Goal: Task Accomplishment & Management: Manage account settings

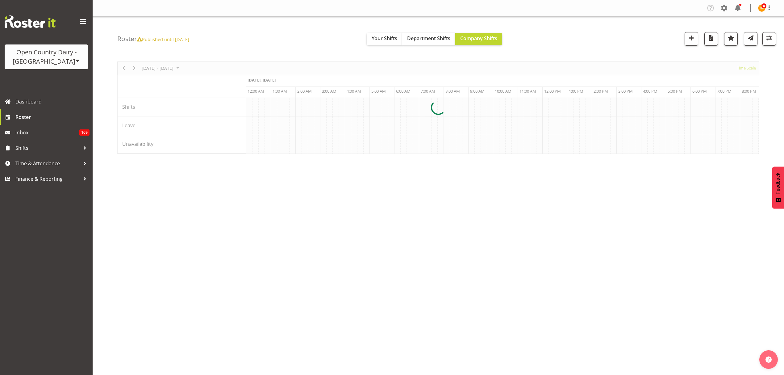
scroll to position [0, 2369]
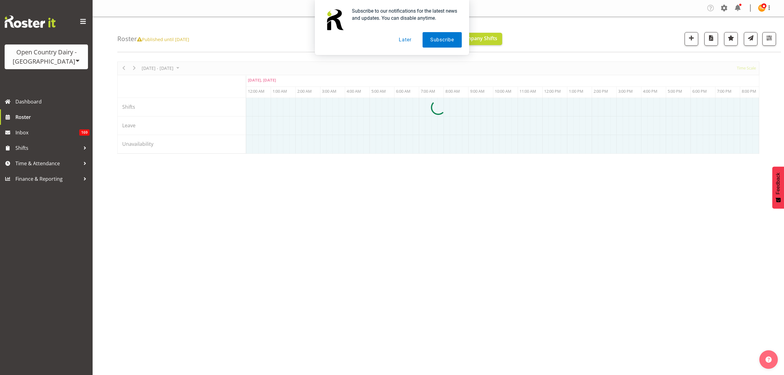
click at [410, 40] on button "Later" at bounding box center [405, 39] width 28 height 15
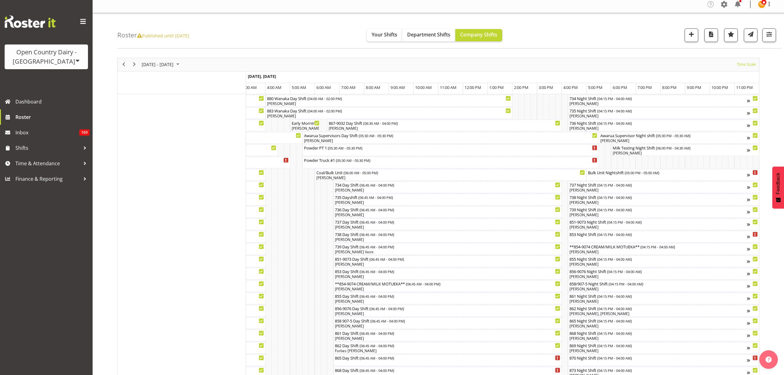
scroll to position [0, 0]
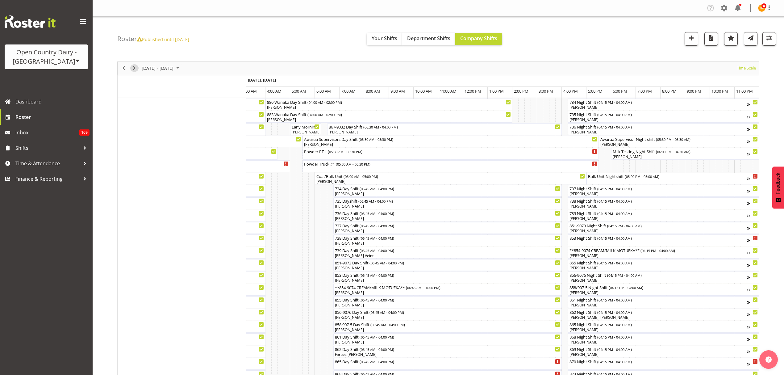
click at [134, 66] on span "Next" at bounding box center [133, 68] width 7 height 8
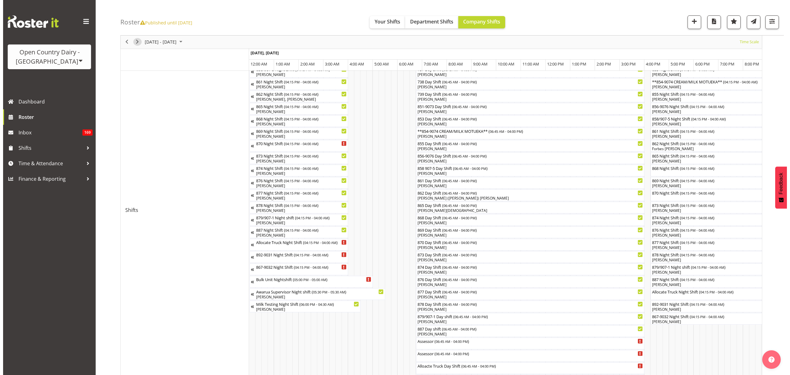
scroll to position [205, 0]
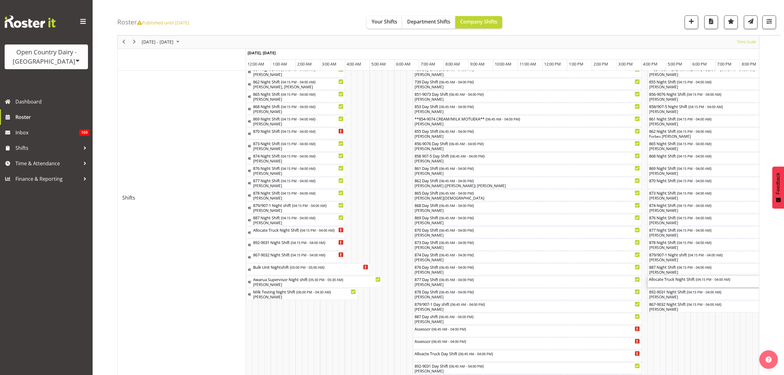
click at [680, 281] on div "Allocate Truck Night Shift ( 04:15 PM - 04:00 AM )" at bounding box center [792, 278] width 288 height 6
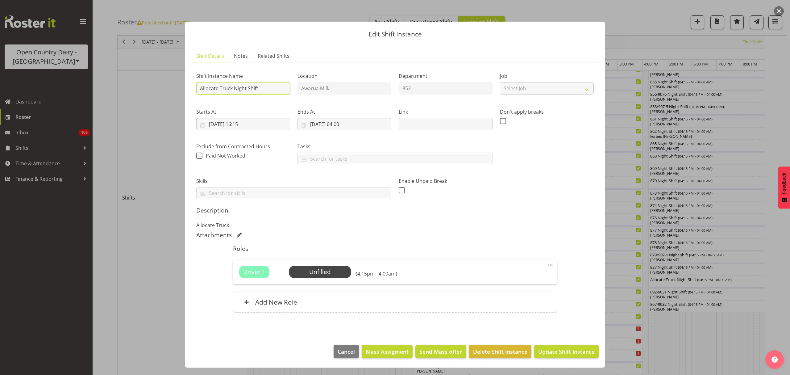
drag, startPoint x: 269, startPoint y: 86, endPoint x: 167, endPoint y: 86, distance: 102.1
click at [167, 86] on div "Edit Shift Instance Shift Details Notes Related Shifts Shift Instance Name Allo…" at bounding box center [395, 187] width 790 height 375
type input "HALLS NIGHT RUN"
click at [457, 216] on div "Description Allocate Truck" at bounding box center [394, 217] width 397 height 22
click at [559, 352] on span "Update Shift Instance" at bounding box center [566, 351] width 56 height 8
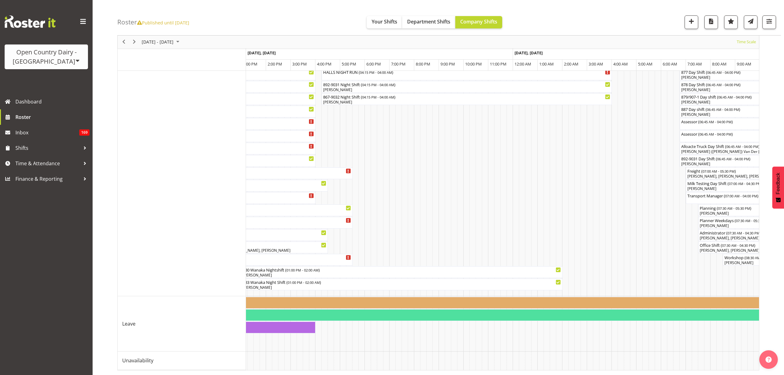
scroll to position [0, 254]
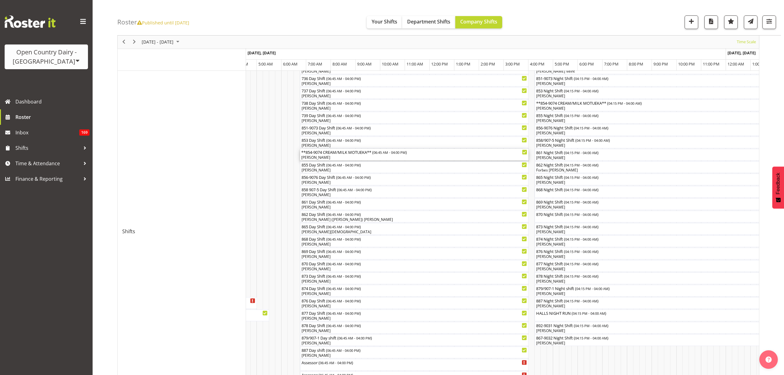
click at [344, 152] on div "**854-9074 CREAM/MILK MOTUEKA** ( 06:45 AM - 04:00 PM )" at bounding box center [414, 152] width 226 height 6
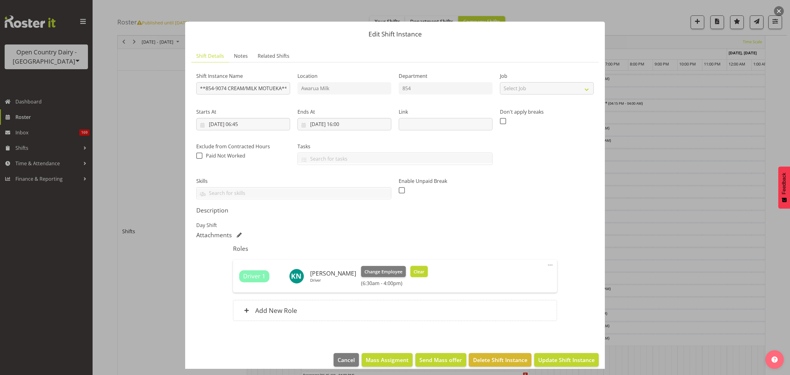
click at [415, 276] on button "Clear" at bounding box center [419, 271] width 18 height 11
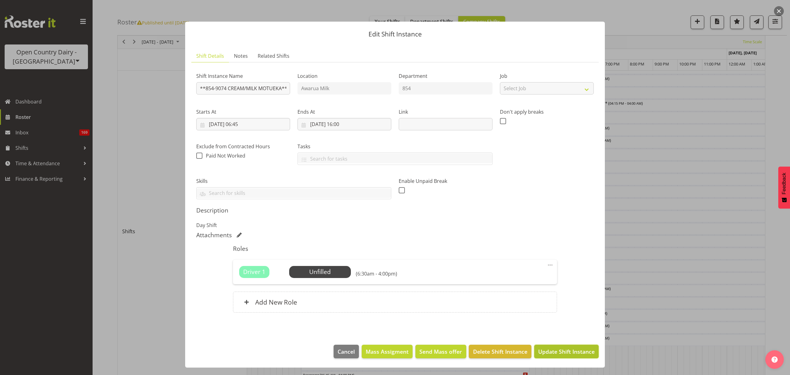
click at [550, 352] on span "Update Shift Instance" at bounding box center [566, 351] width 56 height 8
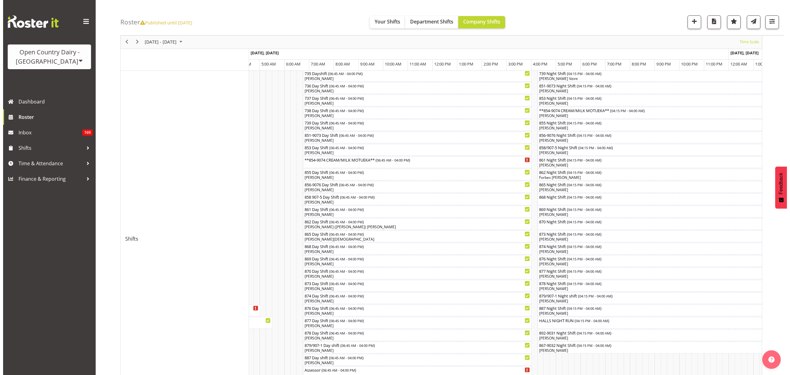
scroll to position [82, 0]
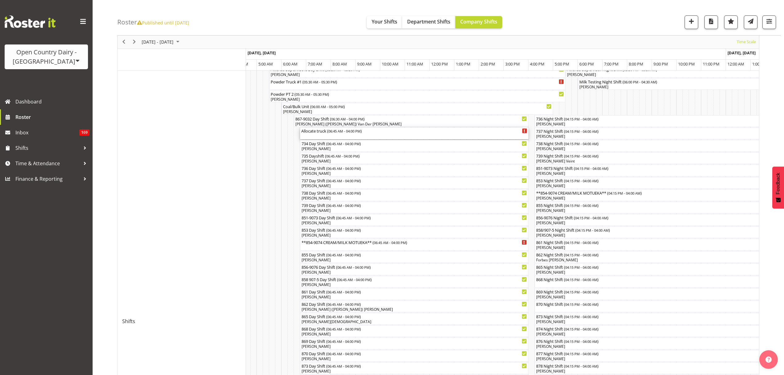
click at [329, 138] on div "Allocate truck ( 06:45 AM - 04:00 PM )" at bounding box center [414, 133] width 226 height 12
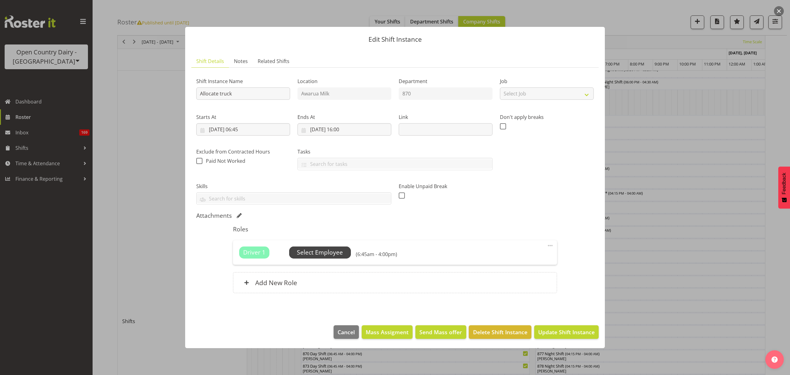
click at [311, 248] on span "Select Employee" at bounding box center [320, 252] width 46 height 9
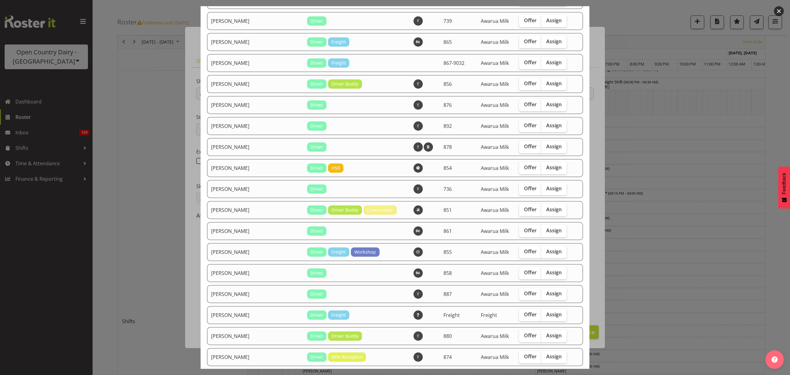
scroll to position [533, 0]
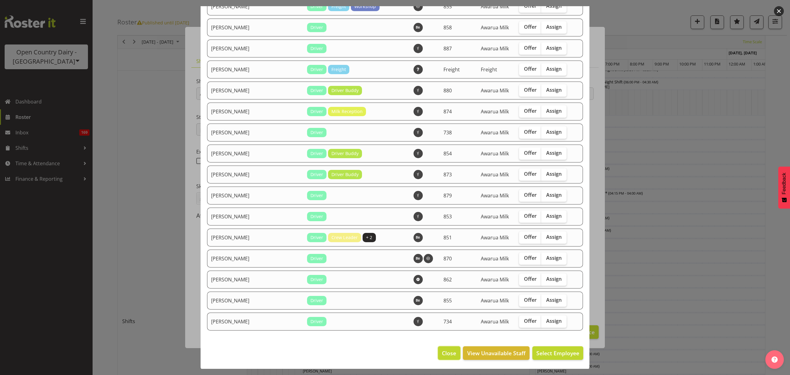
click at [443, 356] on span "Close" at bounding box center [449, 353] width 14 height 8
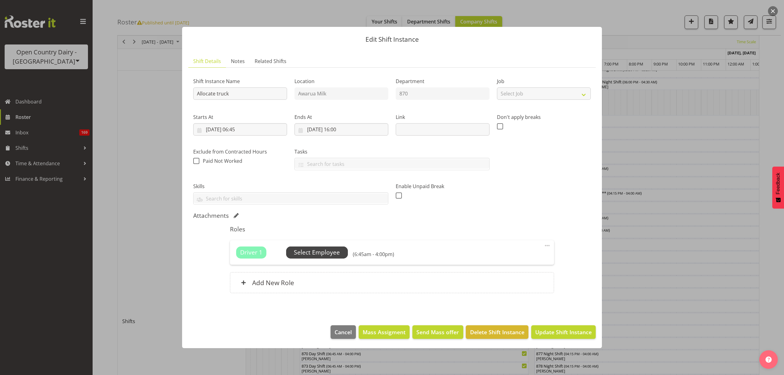
click at [333, 251] on span "Select Employee" at bounding box center [317, 252] width 46 height 9
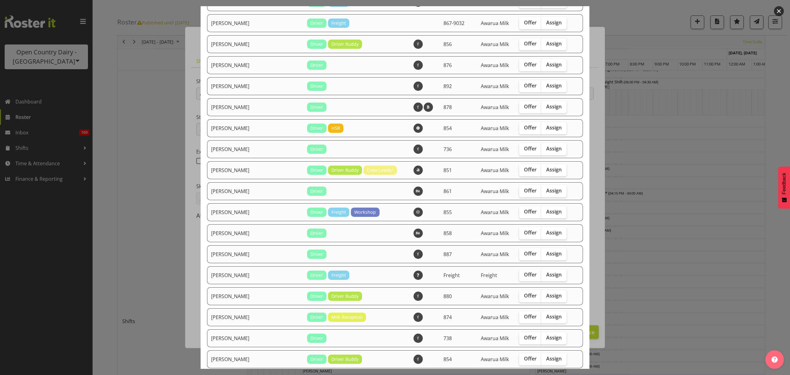
scroll to position [288, 0]
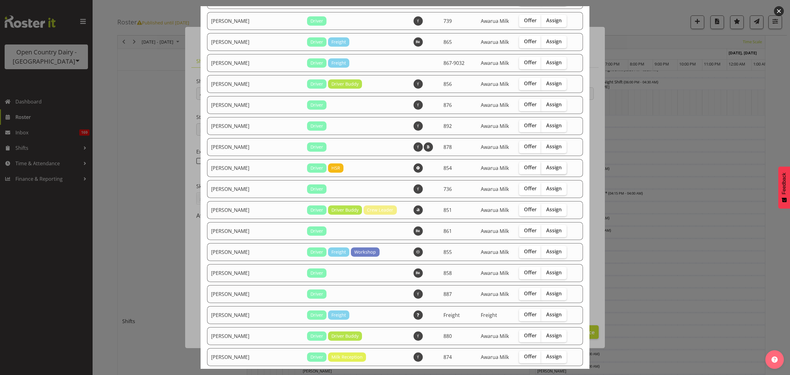
click at [546, 170] on label "Assign" at bounding box center [553, 168] width 25 height 12
click at [545, 169] on input "Assign" at bounding box center [543, 167] width 4 height 4
checkbox input "true"
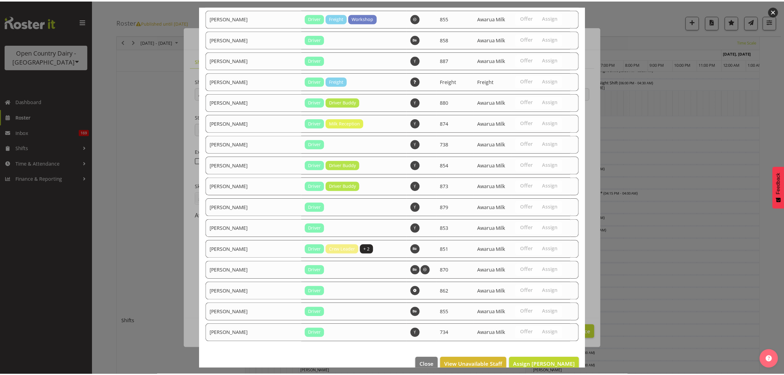
scroll to position [533, 0]
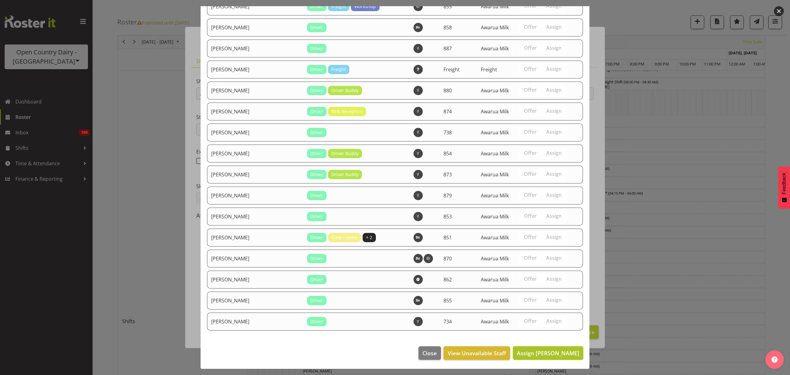
click at [551, 350] on span "Assign [PERSON_NAME]" at bounding box center [548, 352] width 62 height 7
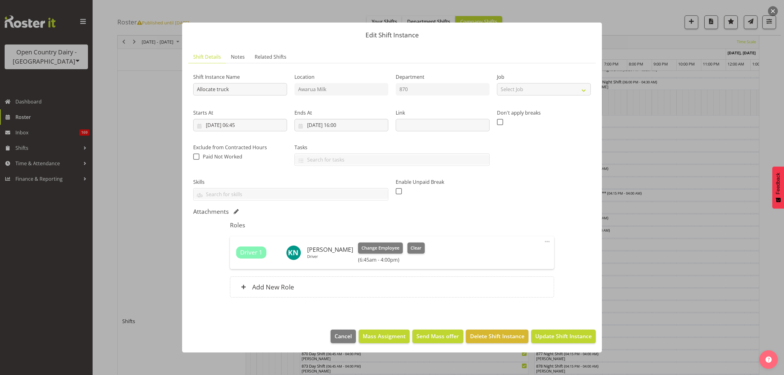
click at [552, 352] on footer "Cancel Mass Assigment Send Mass offer Delete Shift Instance Update Shift Instan…" at bounding box center [392, 337] width 420 height 29
click at [558, 331] on button "Update Shift Instance" at bounding box center [563, 336] width 64 height 14
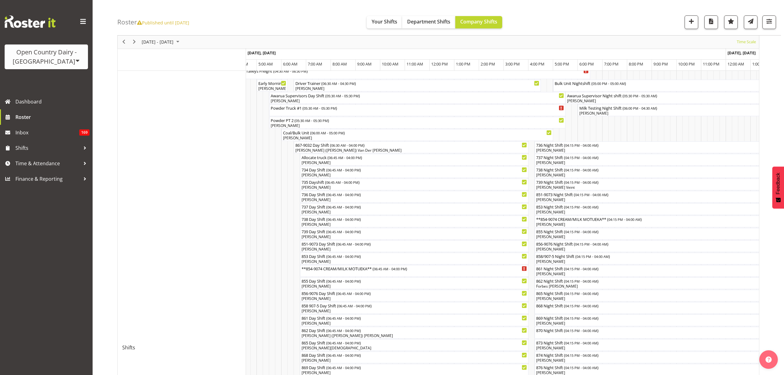
scroll to position [0, 0]
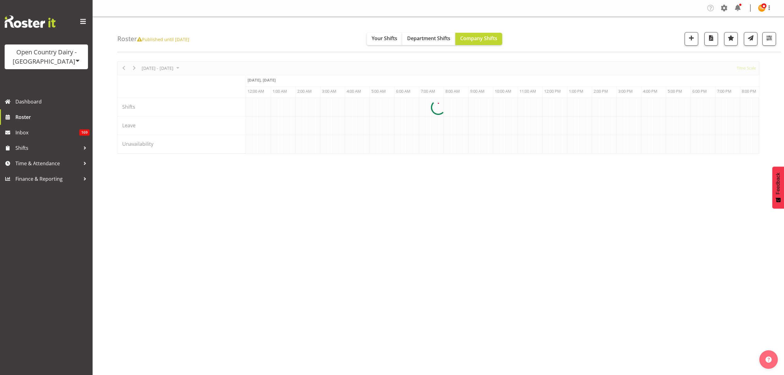
scroll to position [0, 2369]
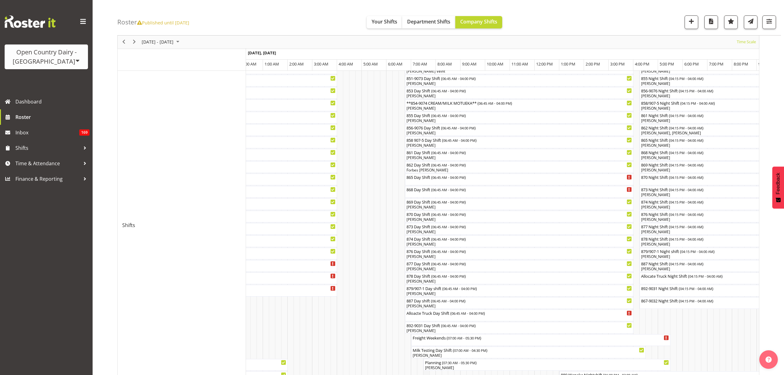
scroll to position [143, 0]
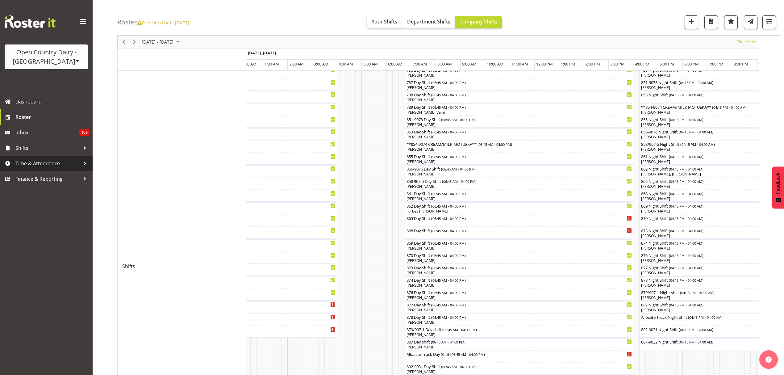
click at [40, 157] on link "Time & Attendance" at bounding box center [46, 162] width 93 height 15
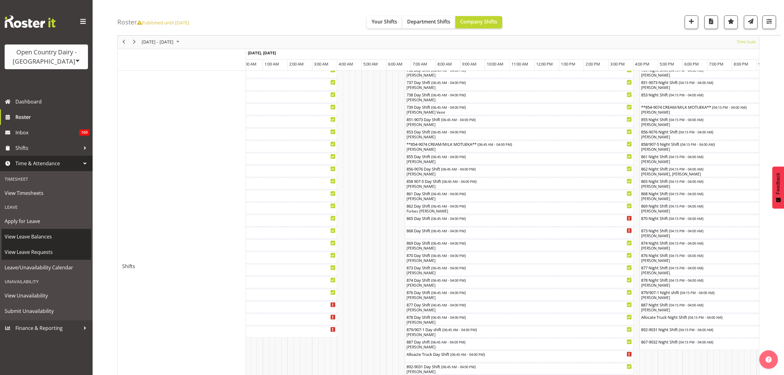
click at [41, 247] on span "View Leave Requests" at bounding box center [46, 251] width 83 height 9
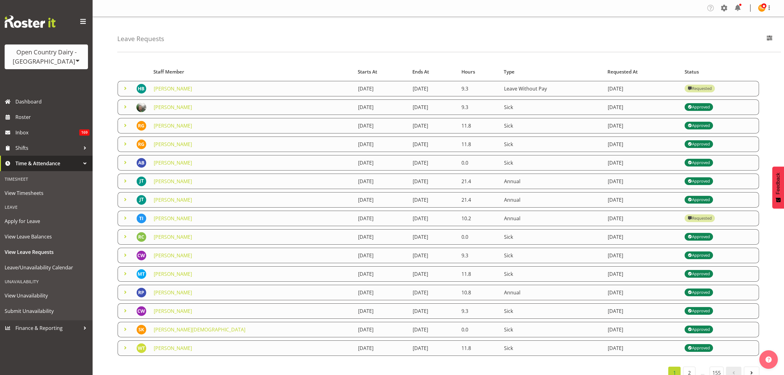
click at [125, 88] on span at bounding box center [125, 88] width 7 height 7
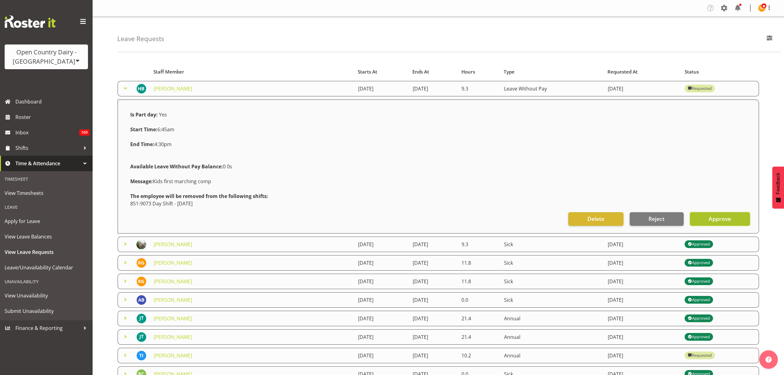
click at [713, 218] on span "Approve" at bounding box center [719, 218] width 22 height 8
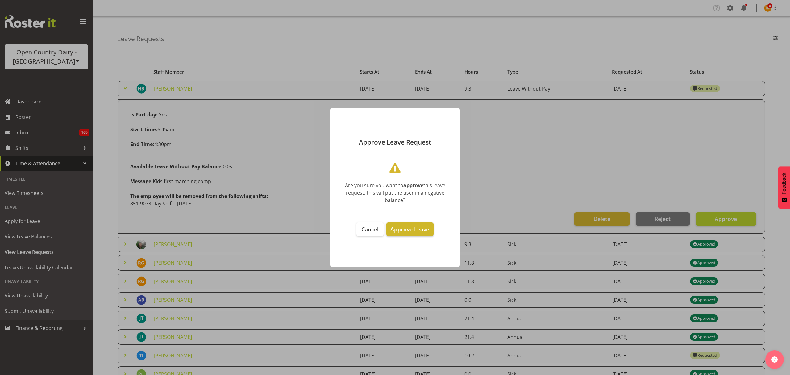
click at [390, 226] on button "Approve Leave" at bounding box center [409, 229] width 47 height 14
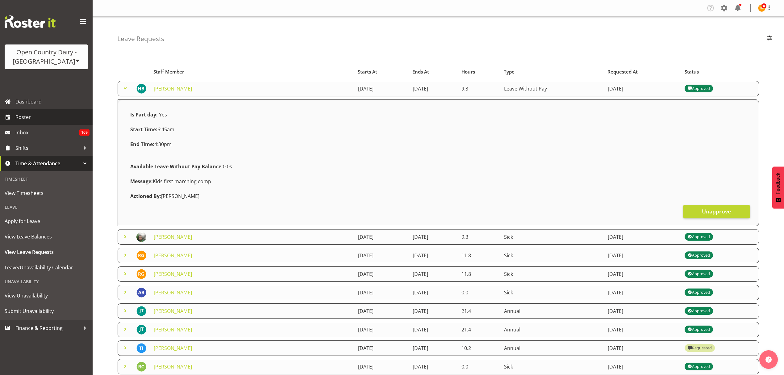
click at [39, 114] on span "Roster" at bounding box center [52, 116] width 74 height 9
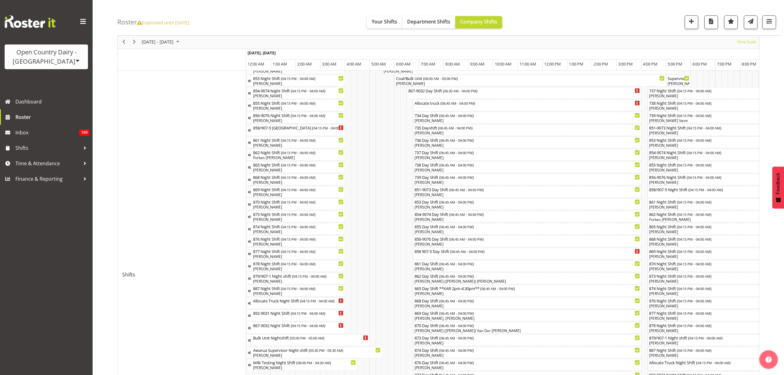
scroll to position [123, 0]
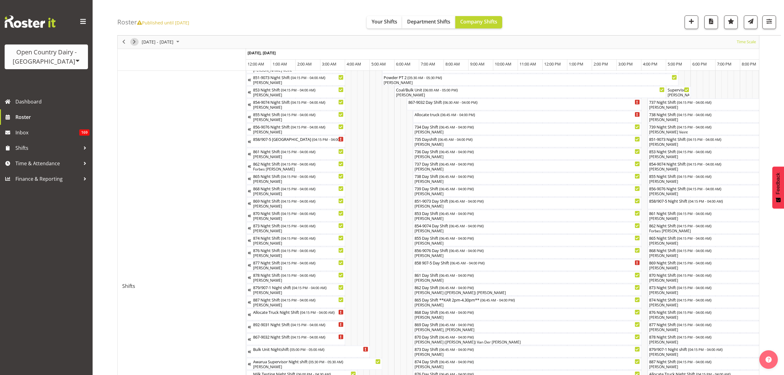
click at [136, 42] on span "Next" at bounding box center [133, 42] width 7 height 8
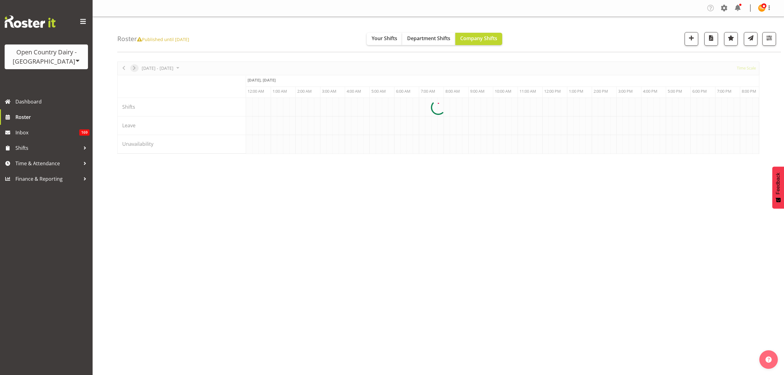
scroll to position [0, 0]
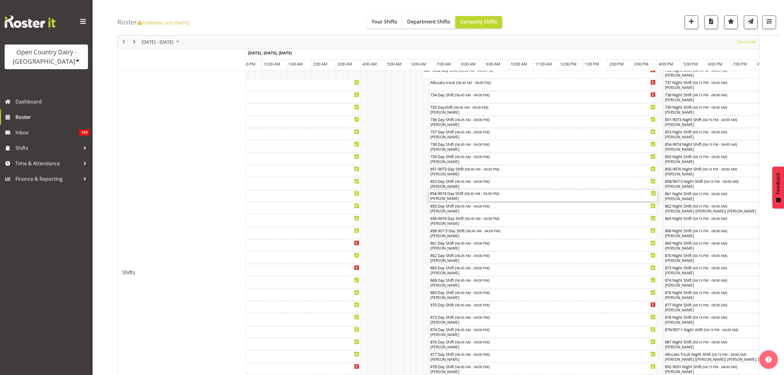
click at [458, 194] on div "854-9074 Day Shift ( 06:45 AM - 04:00 PM )" at bounding box center [543, 193] width 226 height 6
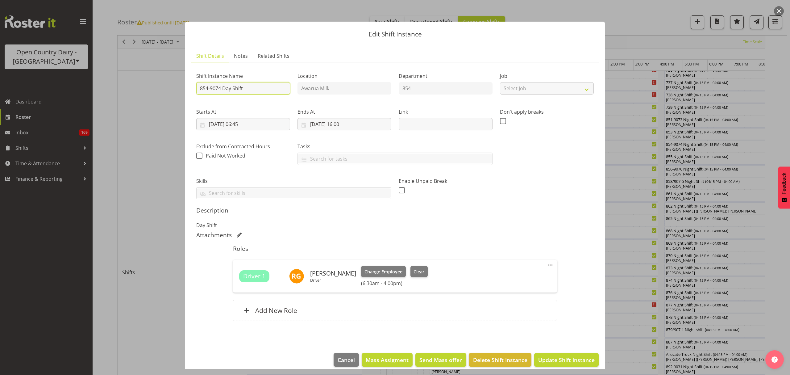
drag, startPoint x: 267, startPoint y: 91, endPoint x: 224, endPoint y: 87, distance: 43.1
click at [224, 87] on input "854-9074 Day Shift" at bounding box center [243, 88] width 94 height 12
click at [247, 87] on input "854-9074 Cream/Milk Motueka" at bounding box center [243, 88] width 94 height 12
type input "854-9074 Cream/Milk Motueka"
click at [255, 78] on label "Shift Instance Name" at bounding box center [243, 75] width 94 height 7
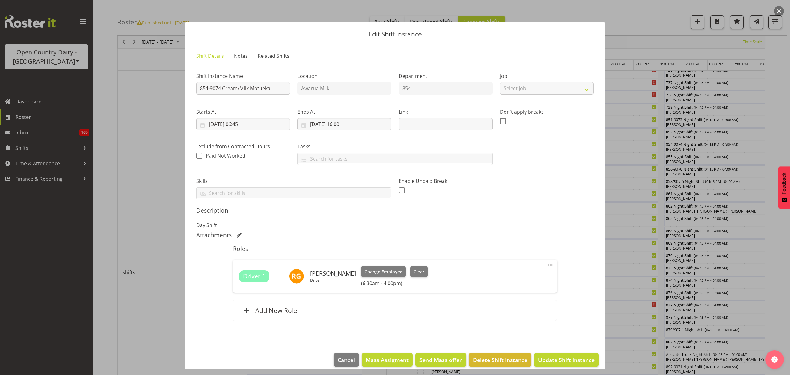
click at [527, 247] on h5 "Roles" at bounding box center [395, 248] width 324 height 7
click at [558, 357] on span "Update Shift Instance" at bounding box center [566, 359] width 56 height 8
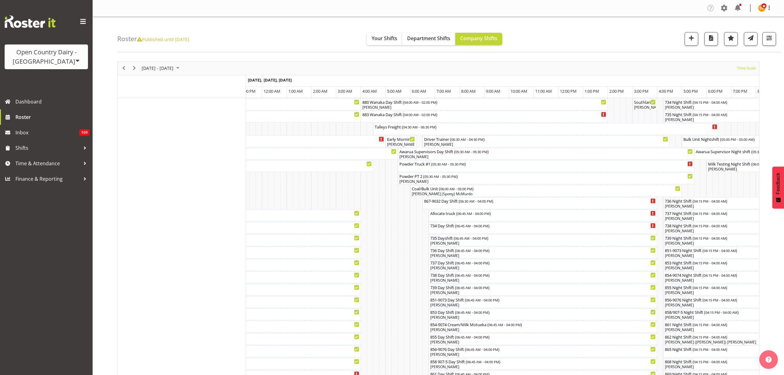
click at [551, 13] on nav "Company Settings Roles & Skills Tasks Jobs Employees Locations & Departments Ac…" at bounding box center [438, 8] width 679 height 10
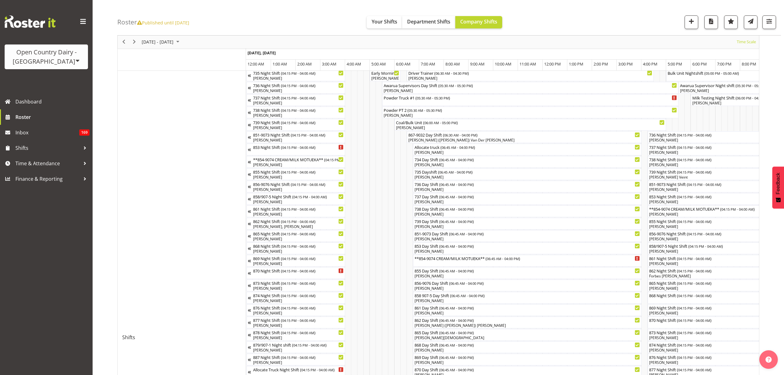
scroll to position [82, 0]
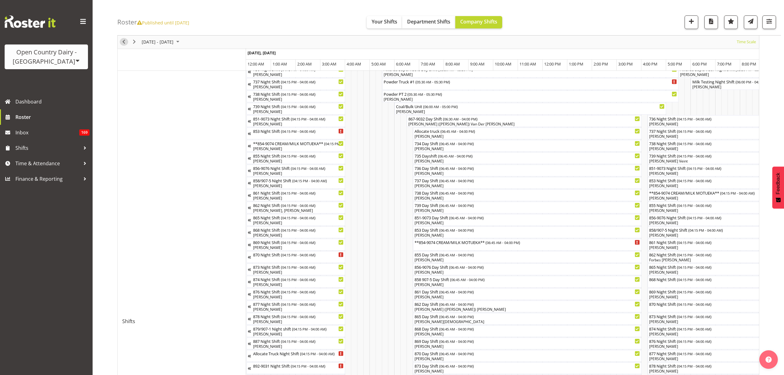
click at [123, 43] on span "Previous" at bounding box center [123, 42] width 7 height 8
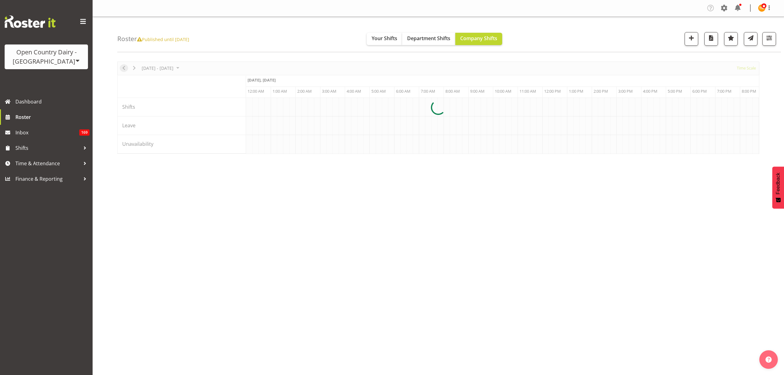
scroll to position [0, 2369]
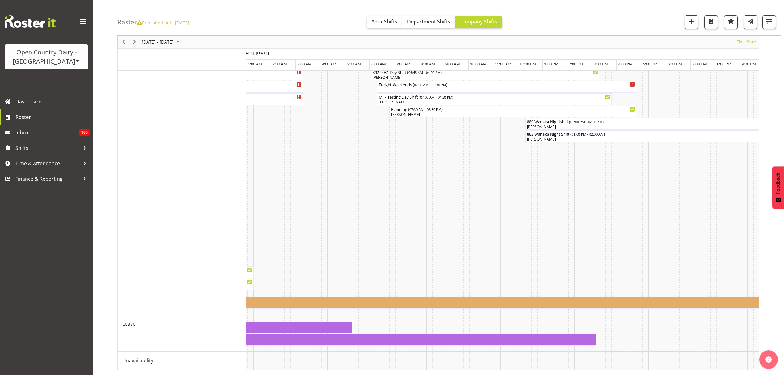
scroll to position [0, 3004]
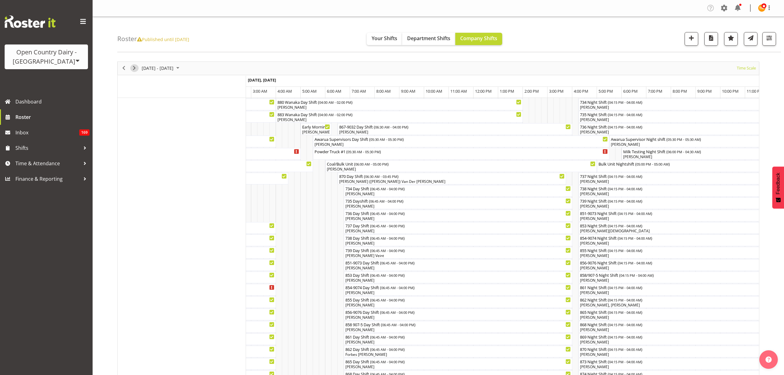
click at [135, 68] on span "Next" at bounding box center [133, 68] width 7 height 8
